Goal: Task Accomplishment & Management: Complete application form

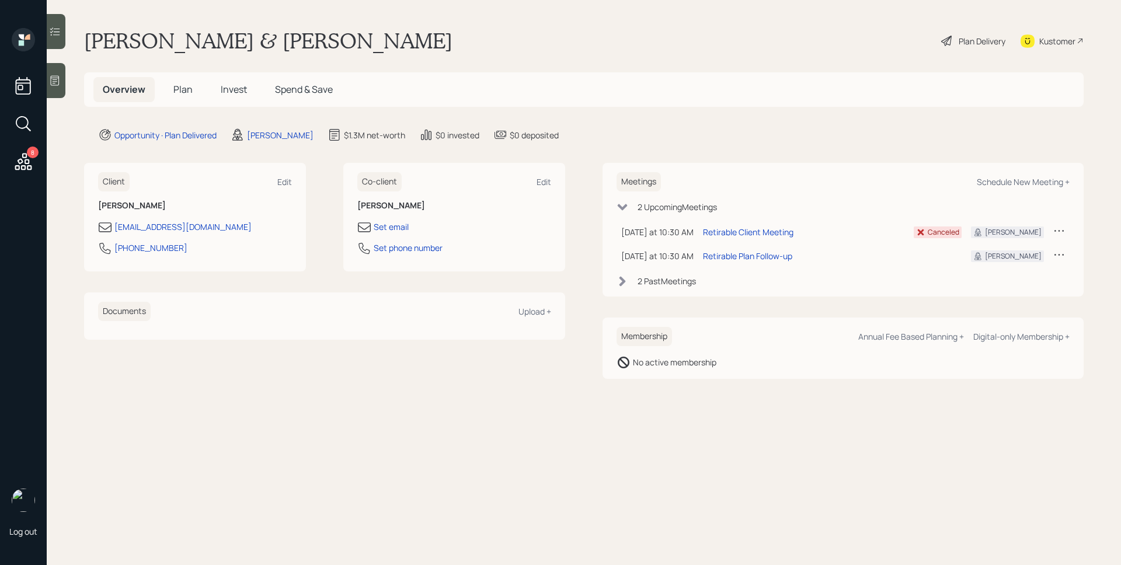
click at [176, 83] on span "Plan" at bounding box center [182, 89] width 19 height 13
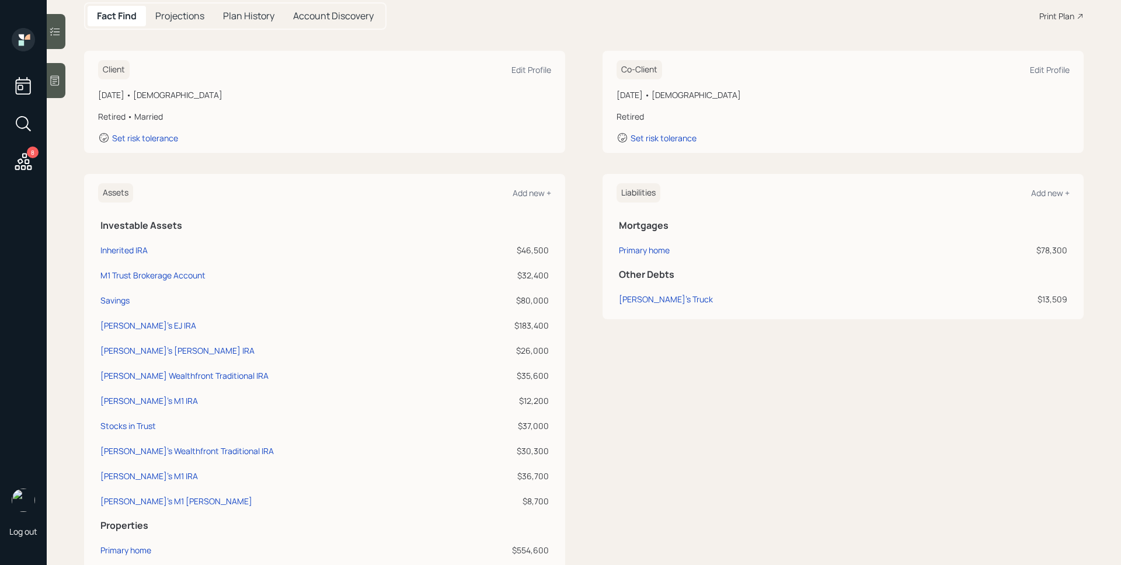
scroll to position [193, 0]
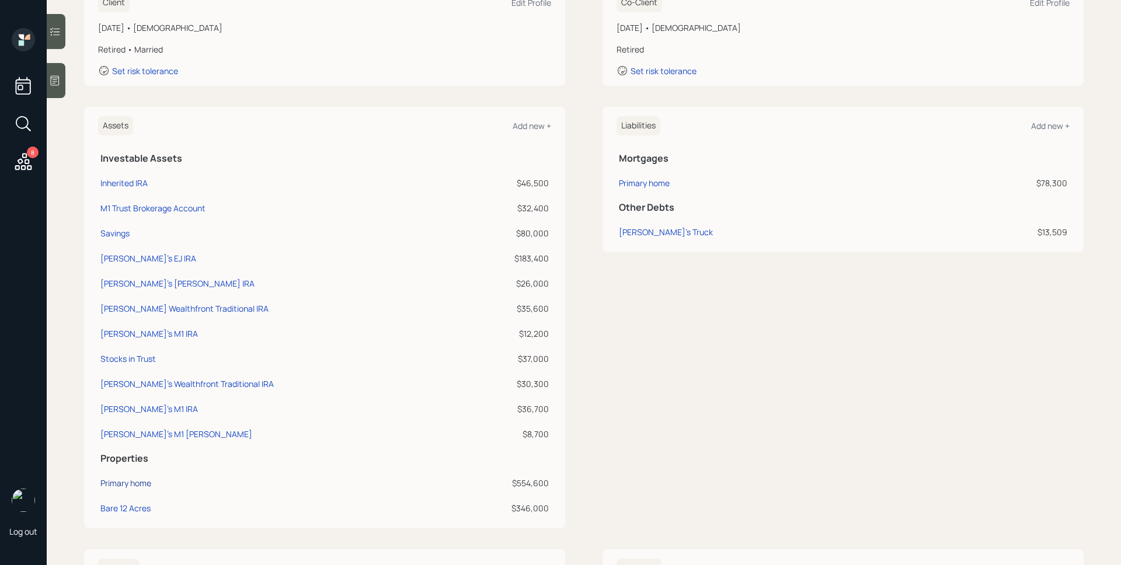
click at [138, 481] on div "Primary home" at bounding box center [125, 483] width 51 height 12
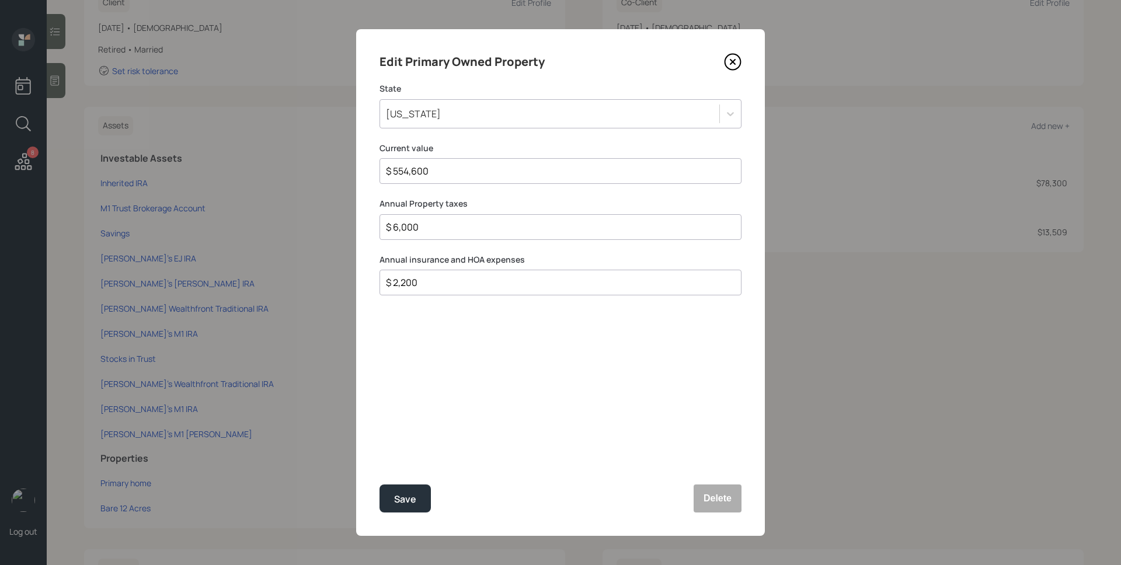
click at [739, 58] on icon at bounding box center [733, 62] width 18 height 18
